Goal: Transaction & Acquisition: Register for event/course

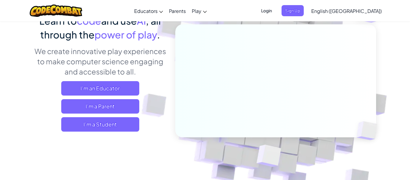
scroll to position [59, 0]
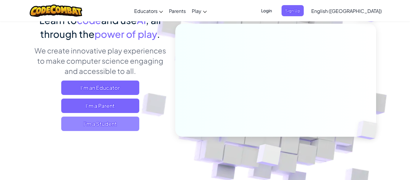
click at [89, 129] on span "I'm a Student" at bounding box center [100, 123] width 78 height 14
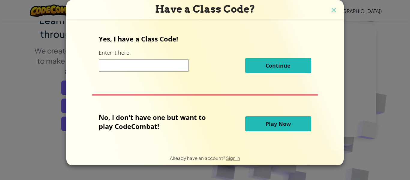
click at [122, 67] on input at bounding box center [144, 65] width 90 height 12
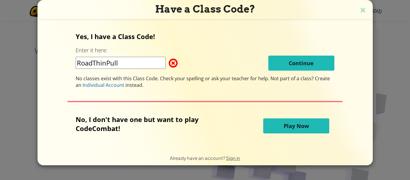
type input "RoadThinPull"
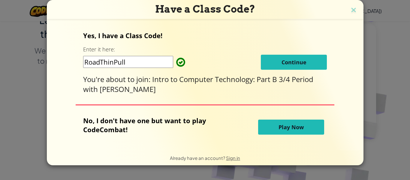
click at [295, 63] on span "Continue" at bounding box center [293, 62] width 25 height 7
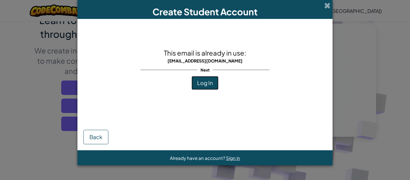
click at [203, 88] on button "Log In" at bounding box center [204, 83] width 27 height 14
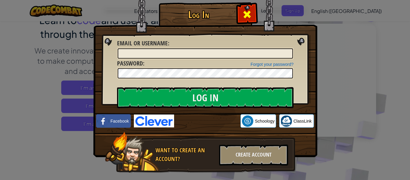
click at [245, 19] on span at bounding box center [247, 15] width 10 height 10
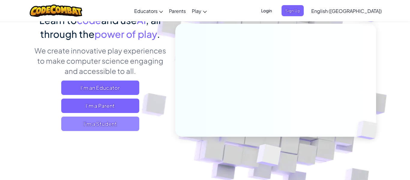
click at [79, 125] on span "I'm a Student" at bounding box center [100, 123] width 78 height 14
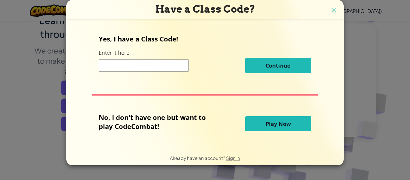
click at [121, 61] on input at bounding box center [144, 65] width 90 height 12
type input "P"
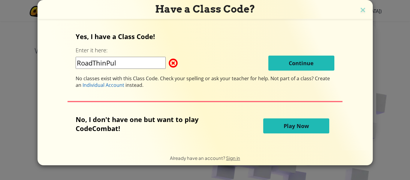
type input "RoadThinPull"
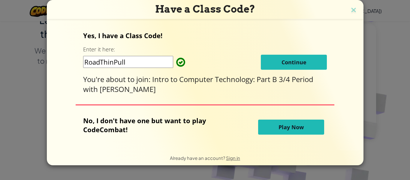
click at [290, 60] on span "Continue" at bounding box center [293, 62] width 25 height 7
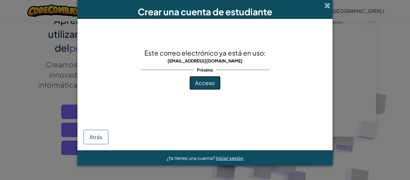
click at [201, 82] on font "Acceso" at bounding box center [205, 82] width 20 height 7
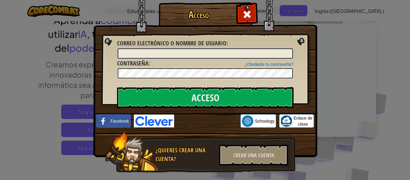
click at [131, 53] on input "Correo electrónico o nombre de usuario :" at bounding box center [205, 53] width 175 height 10
